Goal: Find specific page/section: Find specific page/section

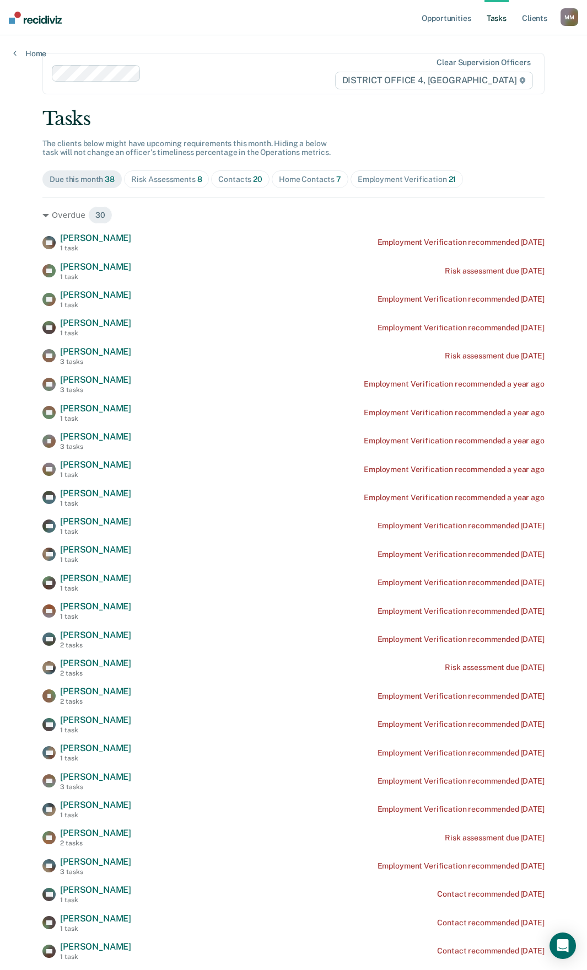
click at [281, 180] on div "Home Contacts 7" at bounding box center [310, 179] width 62 height 9
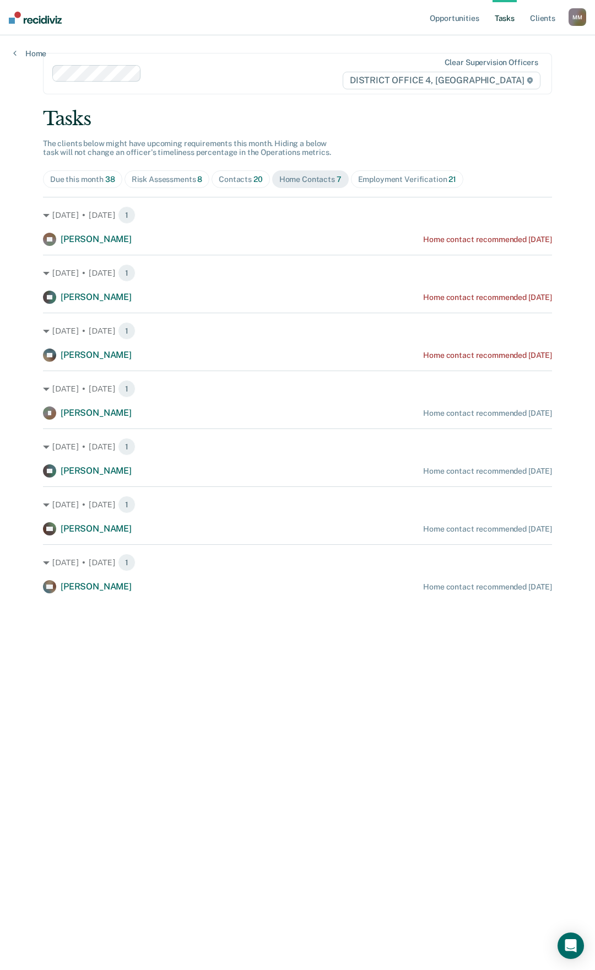
click at [229, 182] on div "Contacts 20" at bounding box center [241, 179] width 44 height 9
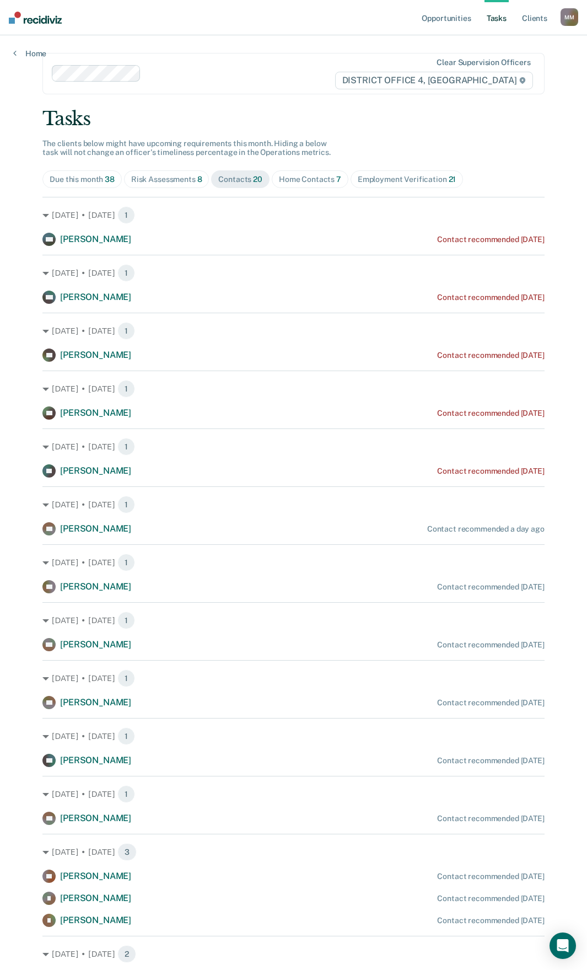
click at [173, 179] on div "Risk Assessments 8" at bounding box center [166, 179] width 71 height 9
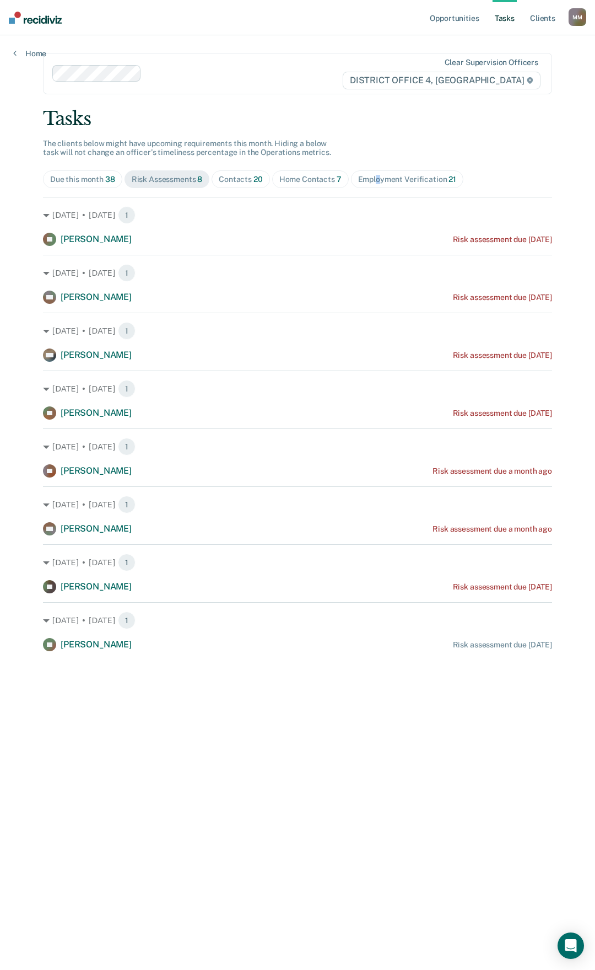
click at [376, 176] on div "Employment Verification 21" at bounding box center [407, 179] width 98 height 9
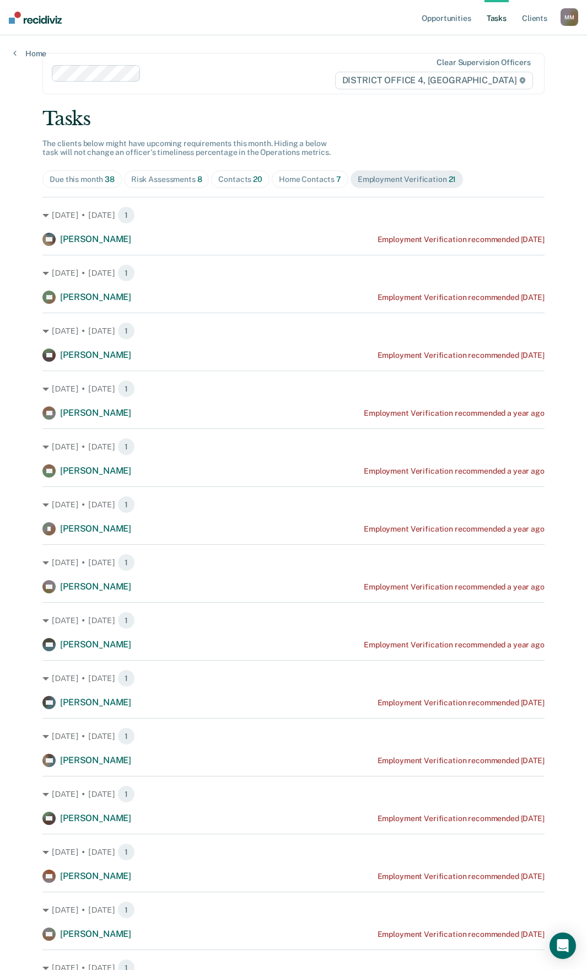
click at [254, 179] on span "20" at bounding box center [257, 179] width 9 height 9
